Goal: Task Accomplishment & Management: Use online tool/utility

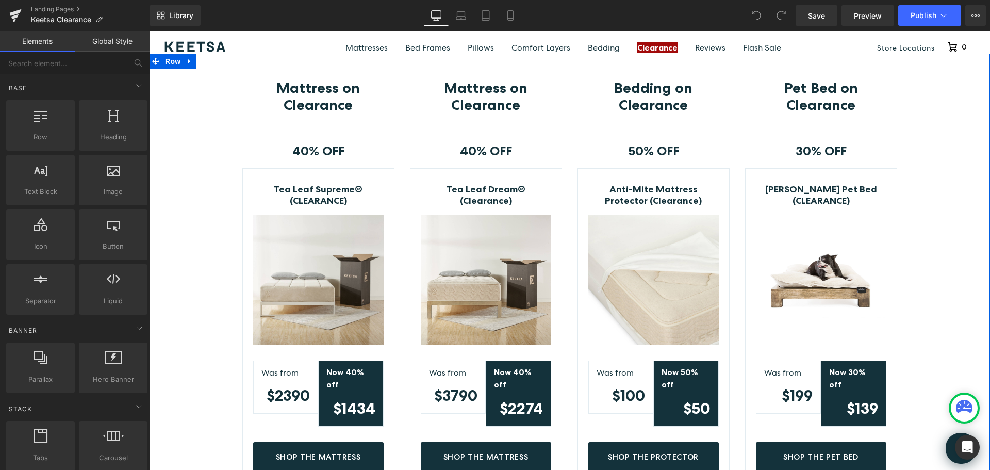
scroll to position [258, 0]
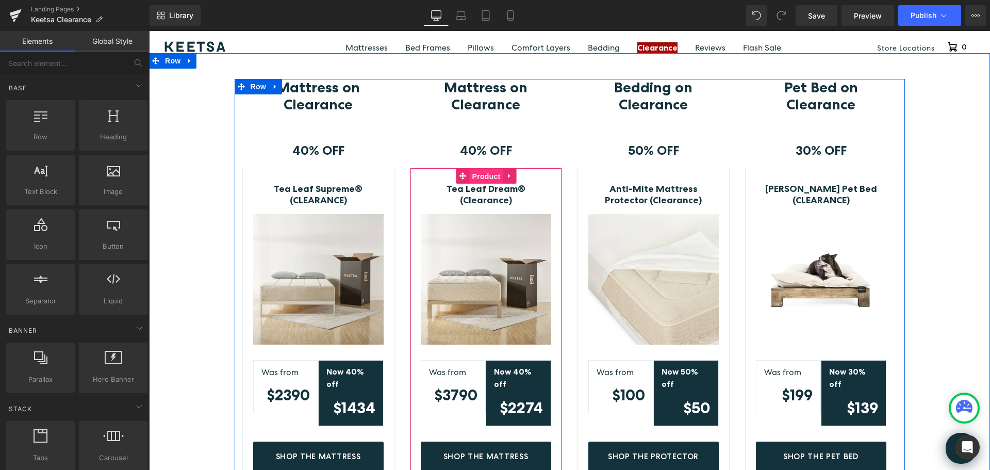
click at [483, 174] on span "Product" at bounding box center [487, 176] width 34 height 15
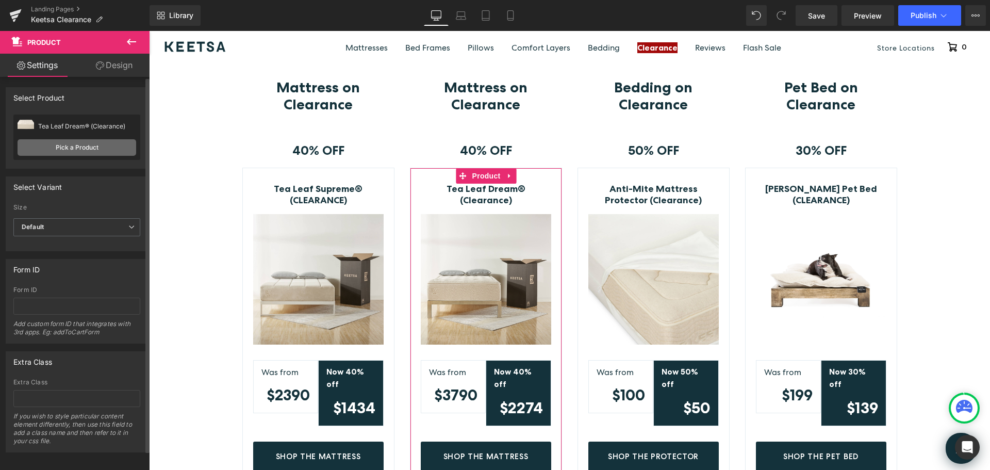
click at [77, 147] on link "Pick a Product" at bounding box center [77, 147] width 119 height 17
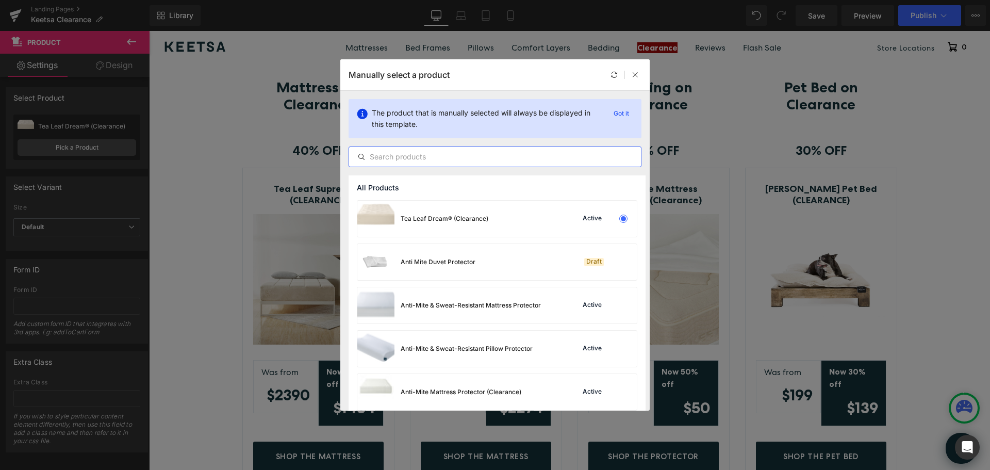
click at [468, 159] on input "text" at bounding box center [495, 157] width 292 height 12
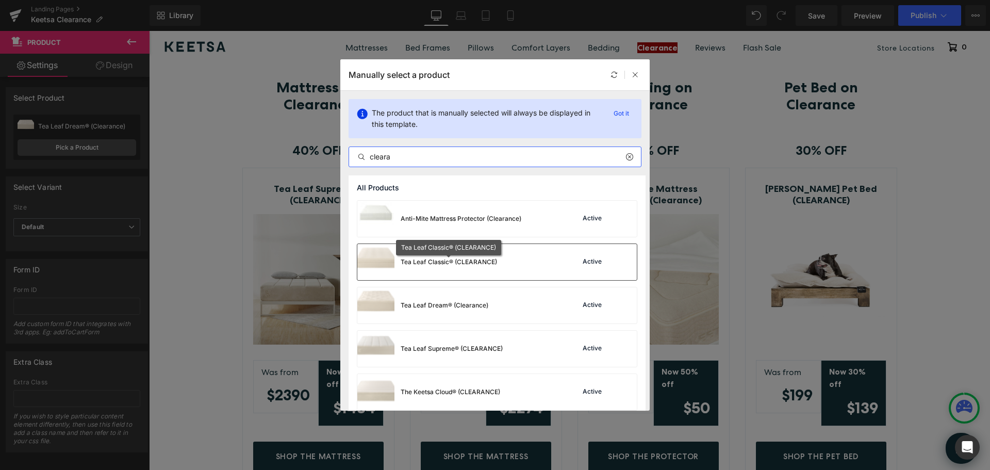
type input "cleara"
click at [497, 258] on div "Tea Leaf Classic® (CLEARANCE)" at bounding box center [449, 261] width 96 height 9
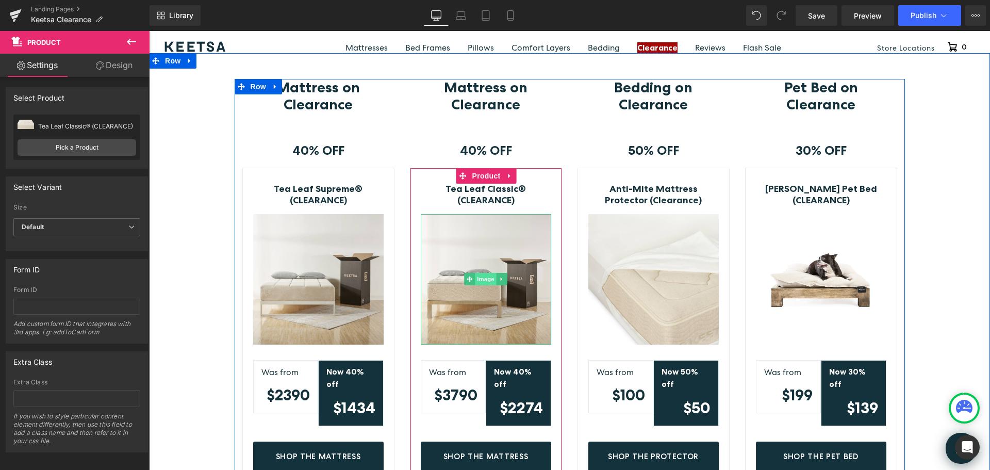
click at [482, 282] on span "Image" at bounding box center [486, 279] width 22 height 12
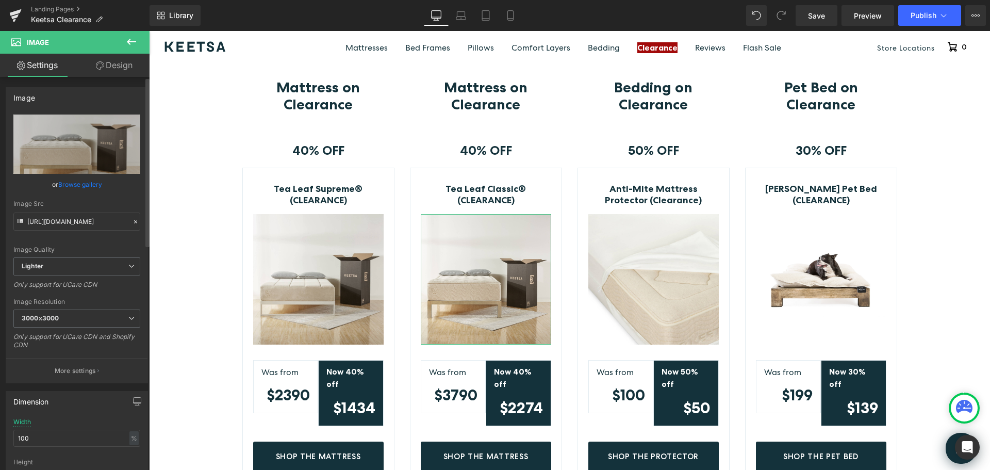
click at [65, 182] on link "Browse gallery" at bounding box center [80, 184] width 44 height 18
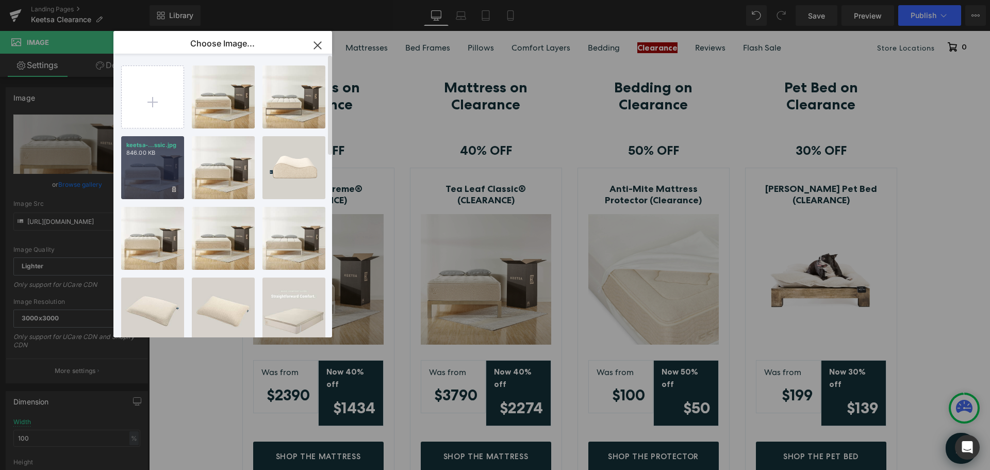
click at [158, 170] on div "keetsa-...ssic.jpg 846.00 KB" at bounding box center [152, 167] width 63 height 63
type input "[URL][DOMAIN_NAME]"
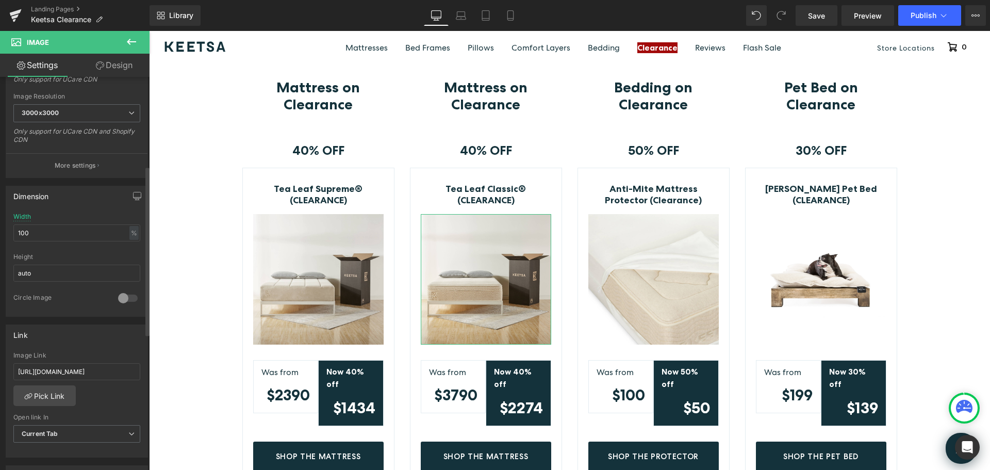
scroll to position [206, 0]
click at [81, 370] on input "[URL][DOMAIN_NAME]" at bounding box center [76, 370] width 127 height 17
paste input "classic"
type input "[URL][DOMAIN_NAME]"
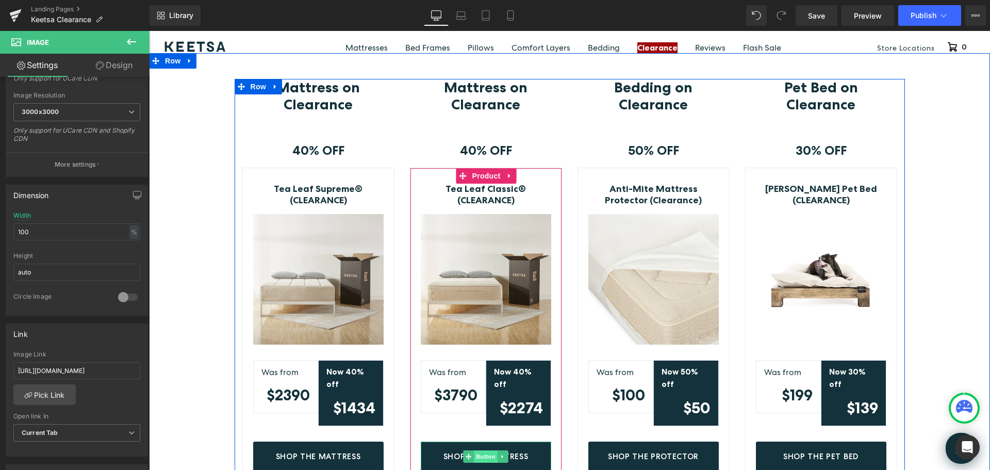
click at [487, 450] on span "Button" at bounding box center [486, 456] width 24 height 12
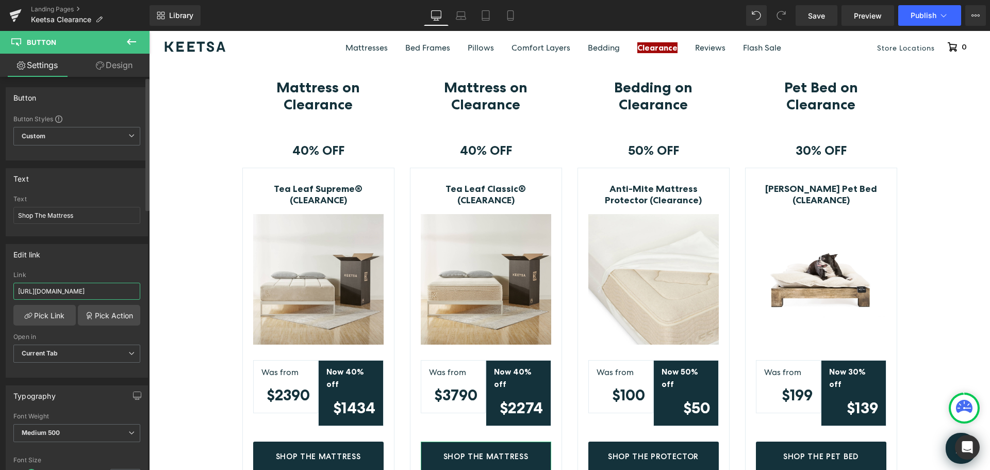
click at [80, 290] on input "[URL][DOMAIN_NAME]" at bounding box center [76, 291] width 127 height 17
paste input "classic"
type input "[URL][DOMAIN_NAME]"
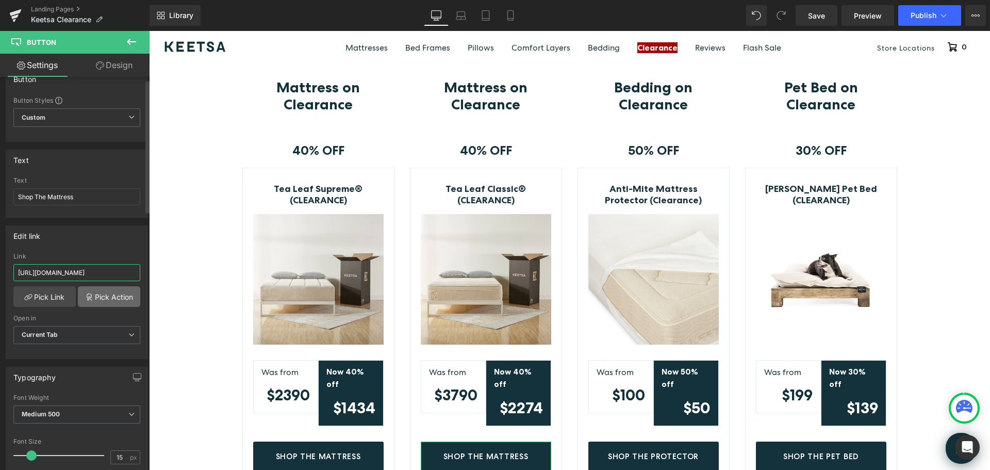
scroll to position [0, 0]
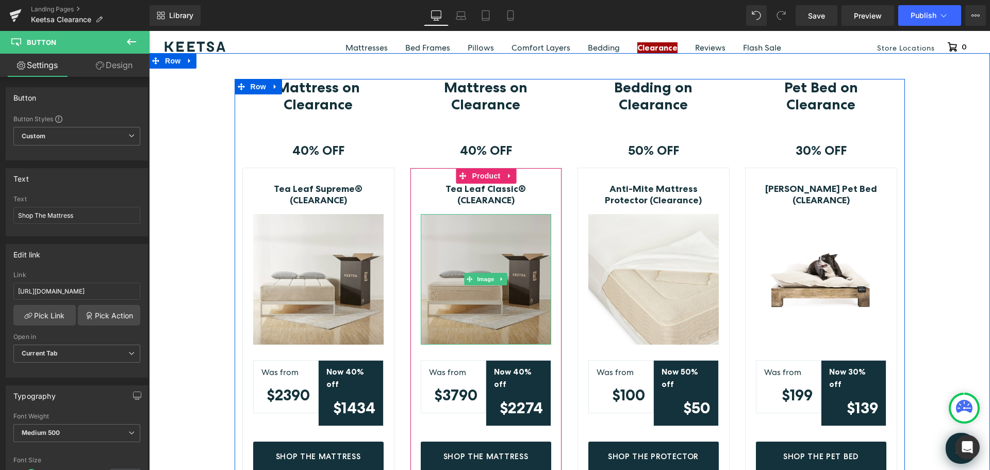
click at [484, 300] on img at bounding box center [486, 279] width 130 height 130
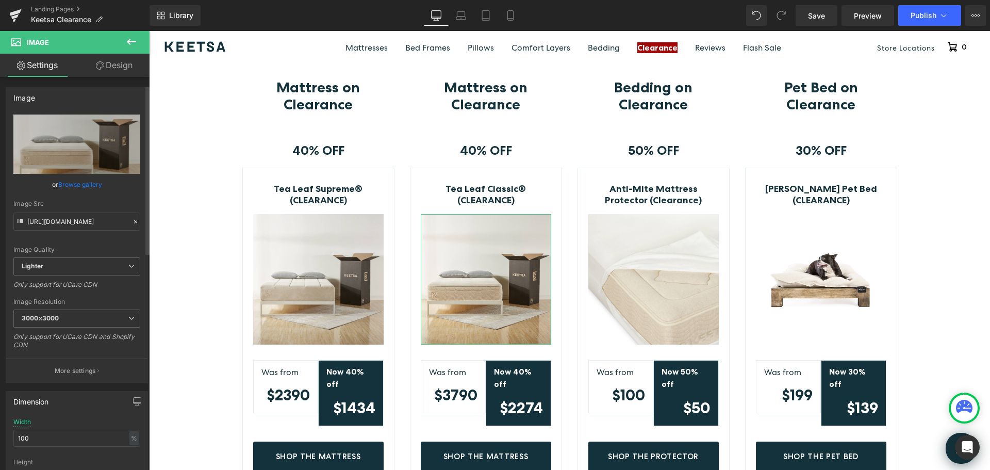
scroll to position [309, 0]
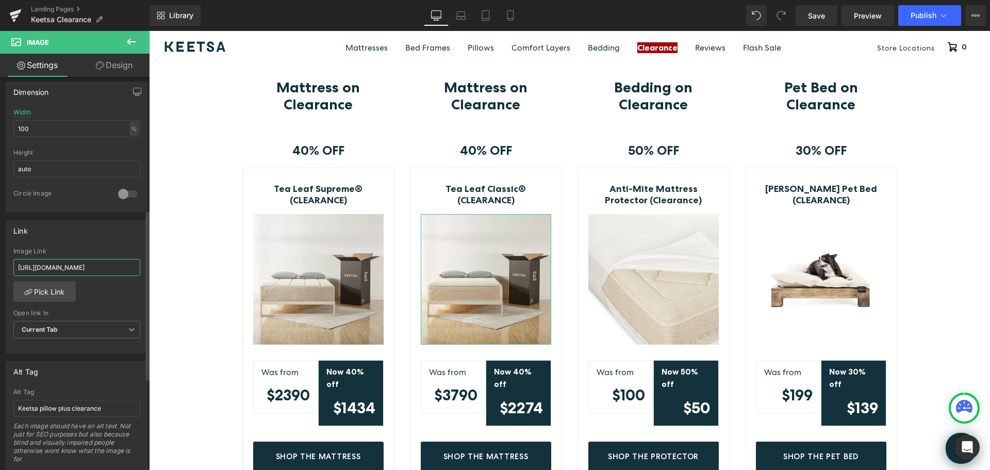
click at [85, 267] on input "[URL][DOMAIN_NAME]" at bounding box center [76, 267] width 127 height 17
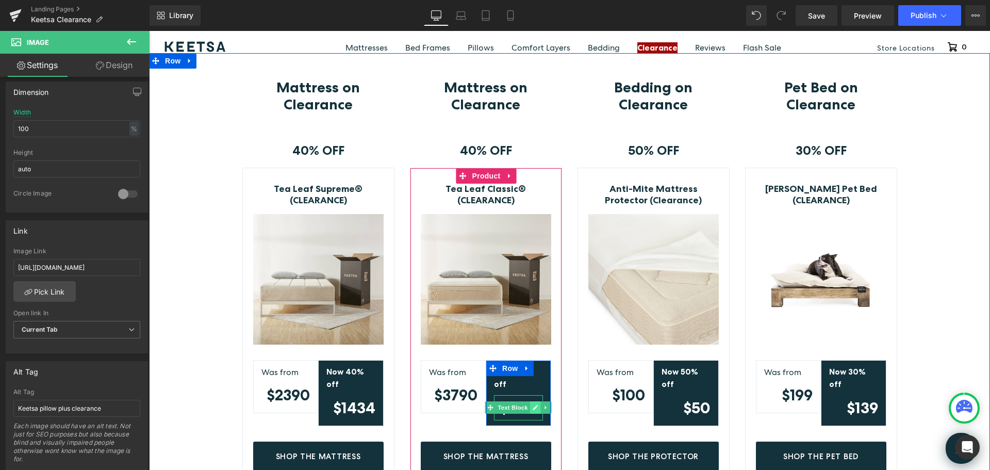
click at [533, 404] on icon at bounding box center [536, 407] width 6 height 6
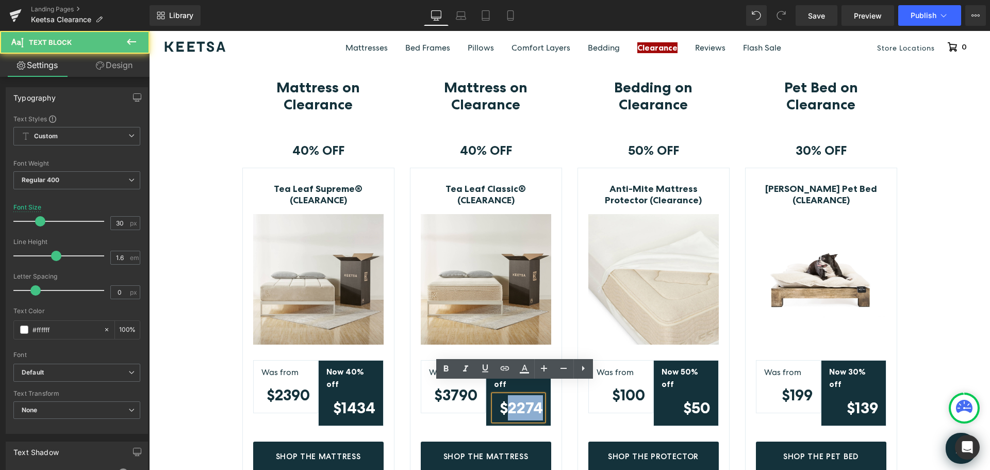
drag, startPoint x: 507, startPoint y: 396, endPoint x: 544, endPoint y: 395, distance: 36.1
click at [544, 395] on div "Now 40% off Text Block $2274 Text Block" at bounding box center [518, 393] width 64 height 55
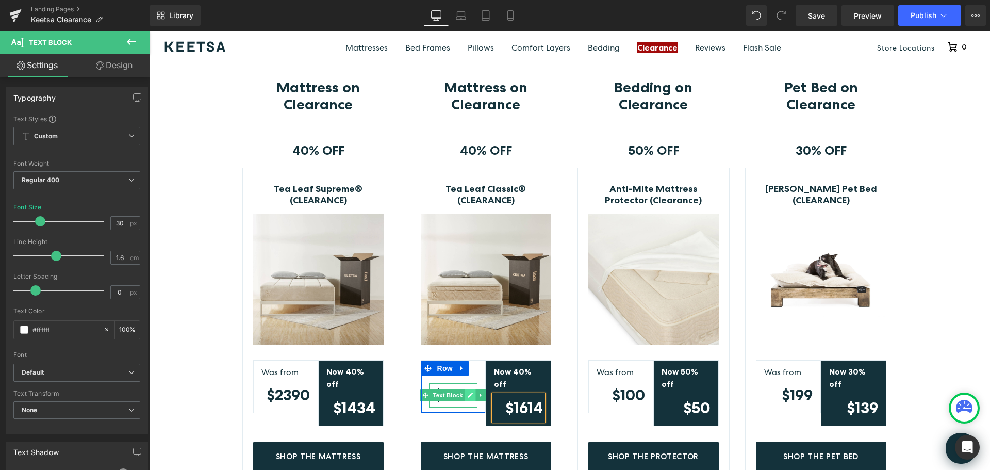
click at [468, 396] on icon at bounding box center [470, 394] width 5 height 5
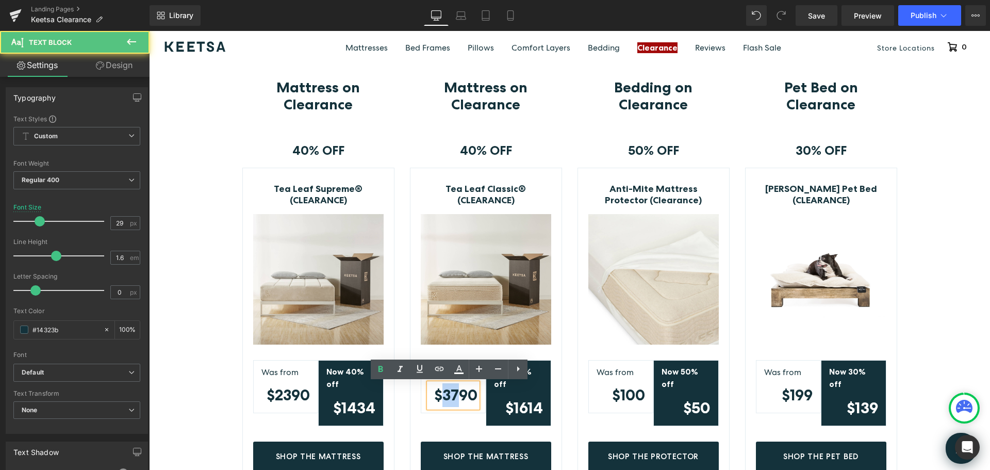
drag, startPoint x: 456, startPoint y: 395, endPoint x: 444, endPoint y: 392, distance: 12.1
click at [443, 393] on strong "$3790" at bounding box center [455, 395] width 43 height 18
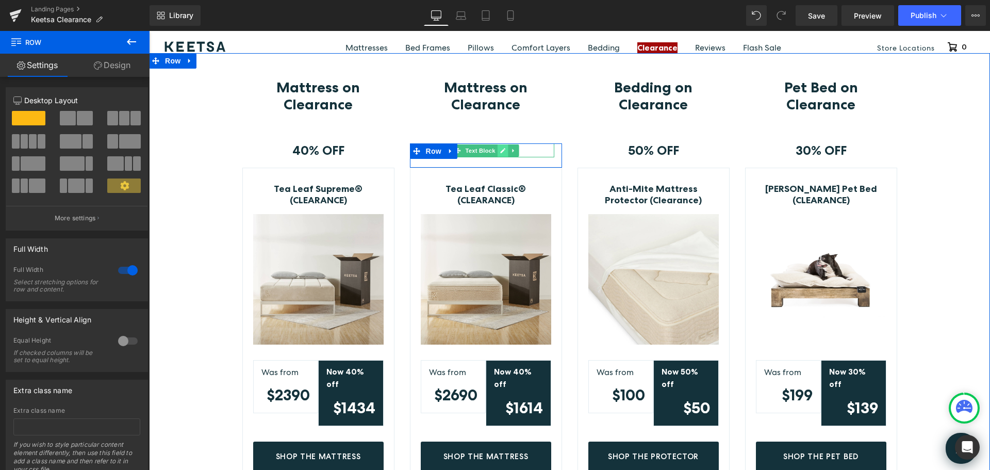
click at [500, 149] on icon at bounding box center [502, 150] width 5 height 5
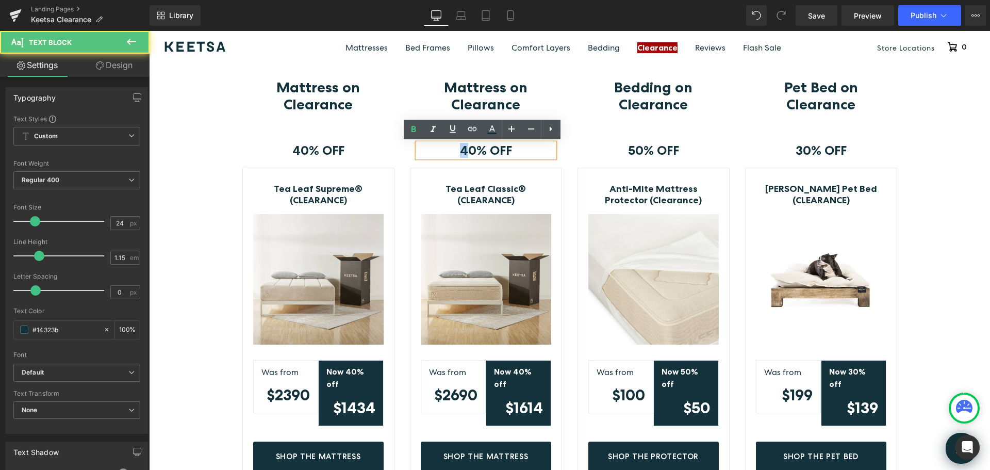
click at [460, 152] on strong "40% OFF" at bounding box center [486, 150] width 52 height 15
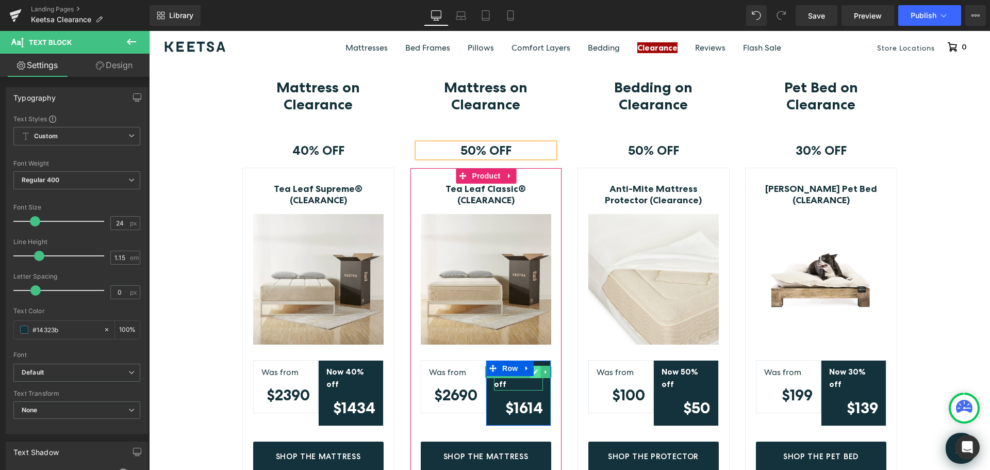
click at [535, 370] on link at bounding box center [535, 372] width 11 height 12
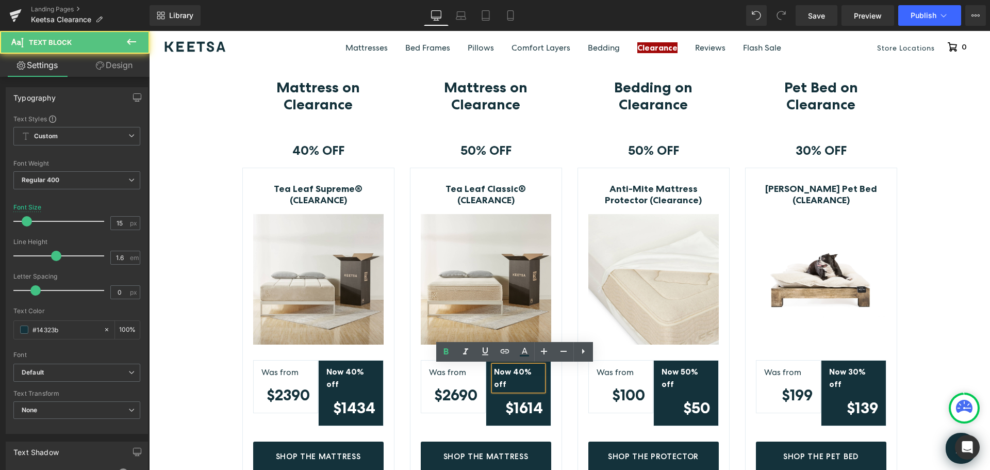
click at [513, 372] on strong "Now 40% off" at bounding box center [513, 378] width 38 height 22
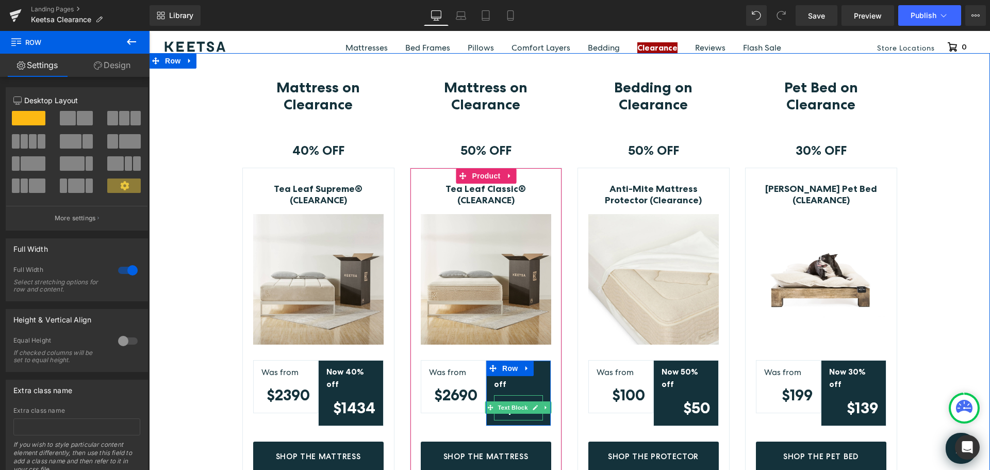
click at [533, 405] on icon at bounding box center [535, 407] width 5 height 5
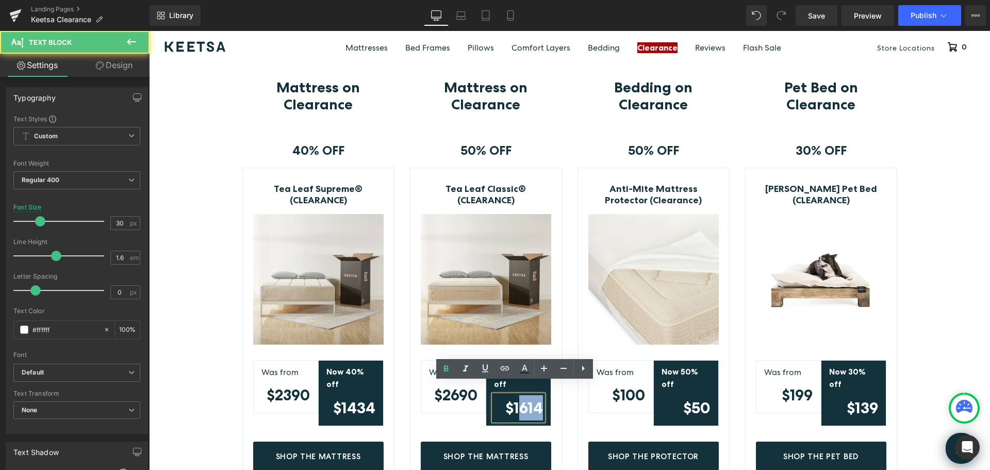
drag, startPoint x: 516, startPoint y: 395, endPoint x: 680, endPoint y: 404, distance: 163.7
click at [537, 398] on strong "$1614" at bounding box center [524, 407] width 38 height 19
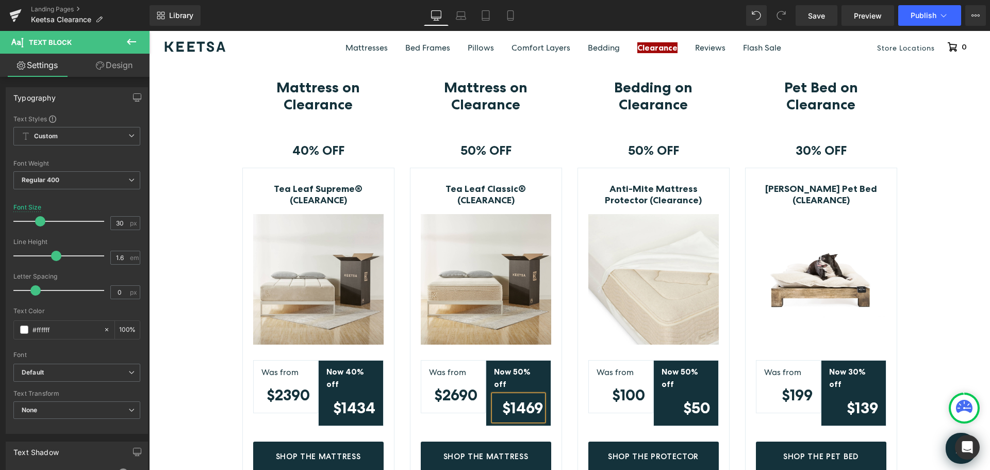
drag, startPoint x: 933, startPoint y: 112, endPoint x: 931, endPoint y: 122, distance: 10.0
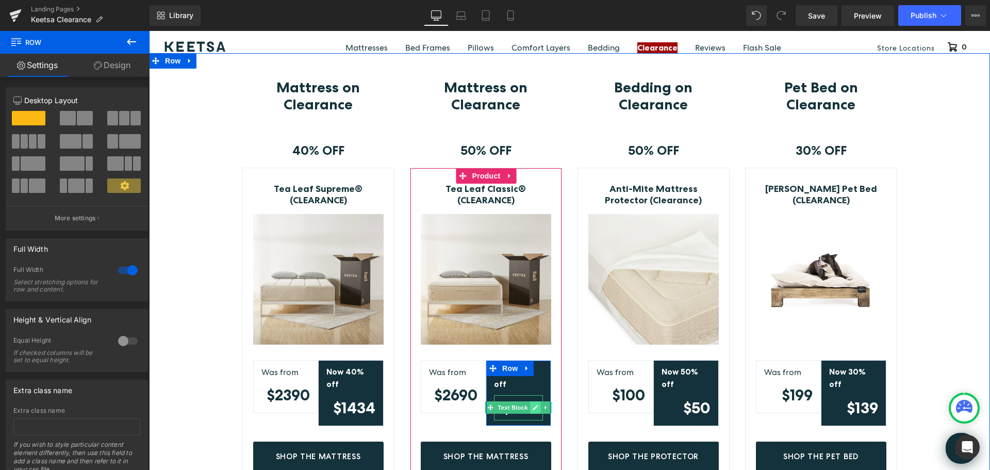
click at [533, 405] on icon at bounding box center [535, 407] width 5 height 5
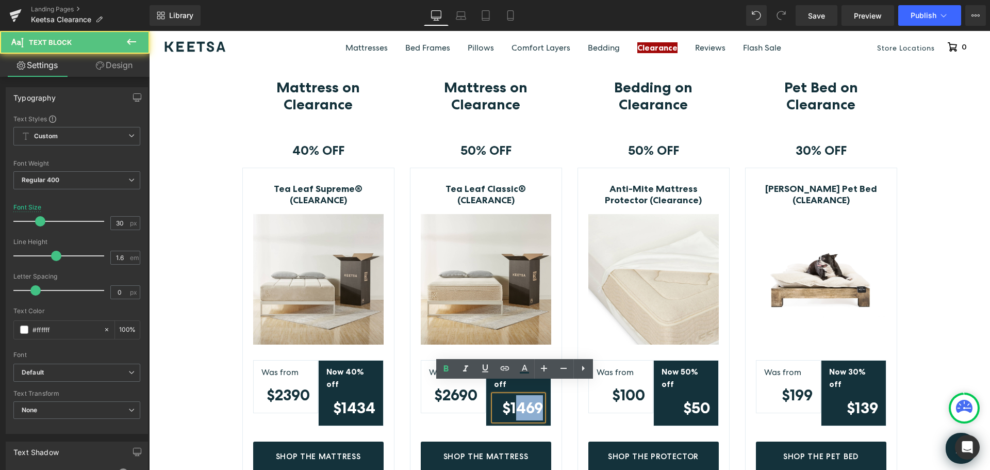
drag, startPoint x: 514, startPoint y: 393, endPoint x: 537, endPoint y: 395, distance: 22.7
click at [537, 398] on strong "$1469" at bounding box center [522, 407] width 41 height 19
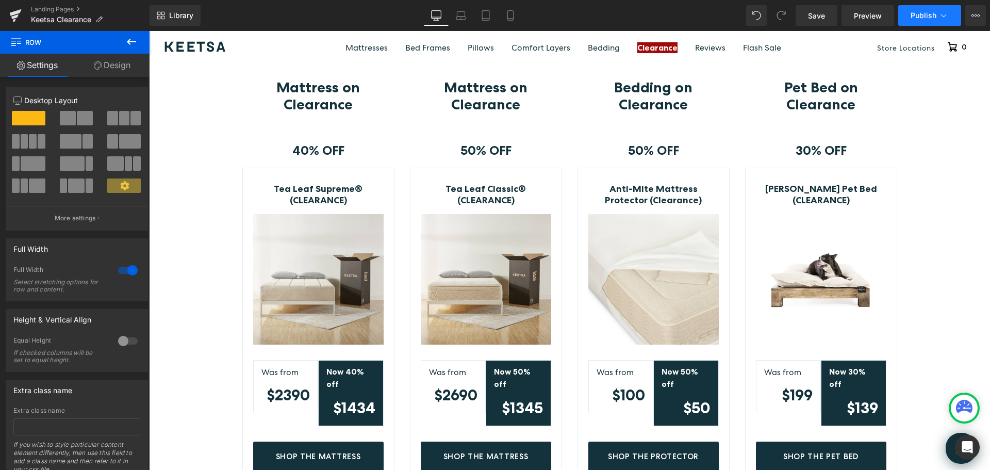
click at [922, 14] on span "Publish" at bounding box center [924, 15] width 26 height 8
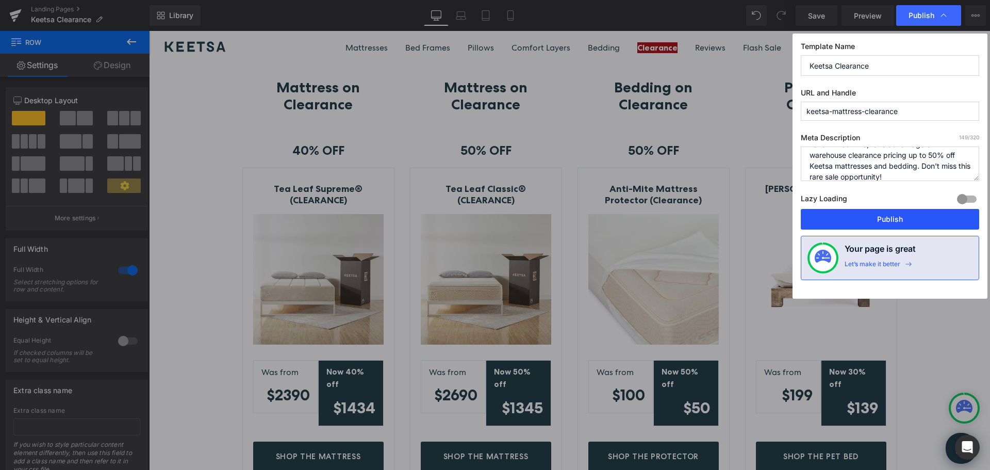
scroll to position [22, 0]
click at [884, 219] on button "Publish" at bounding box center [890, 219] width 178 height 21
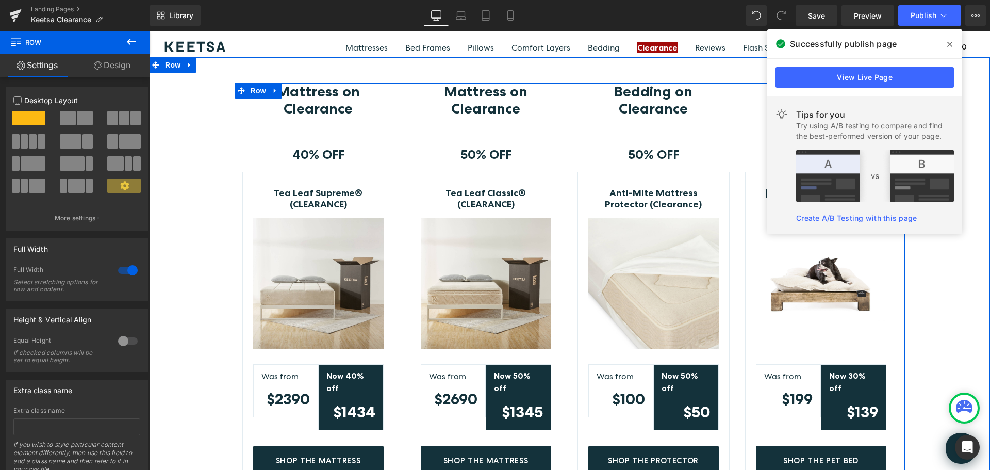
scroll to position [155, 0]
